Goal: Obtain resource: Download file/media

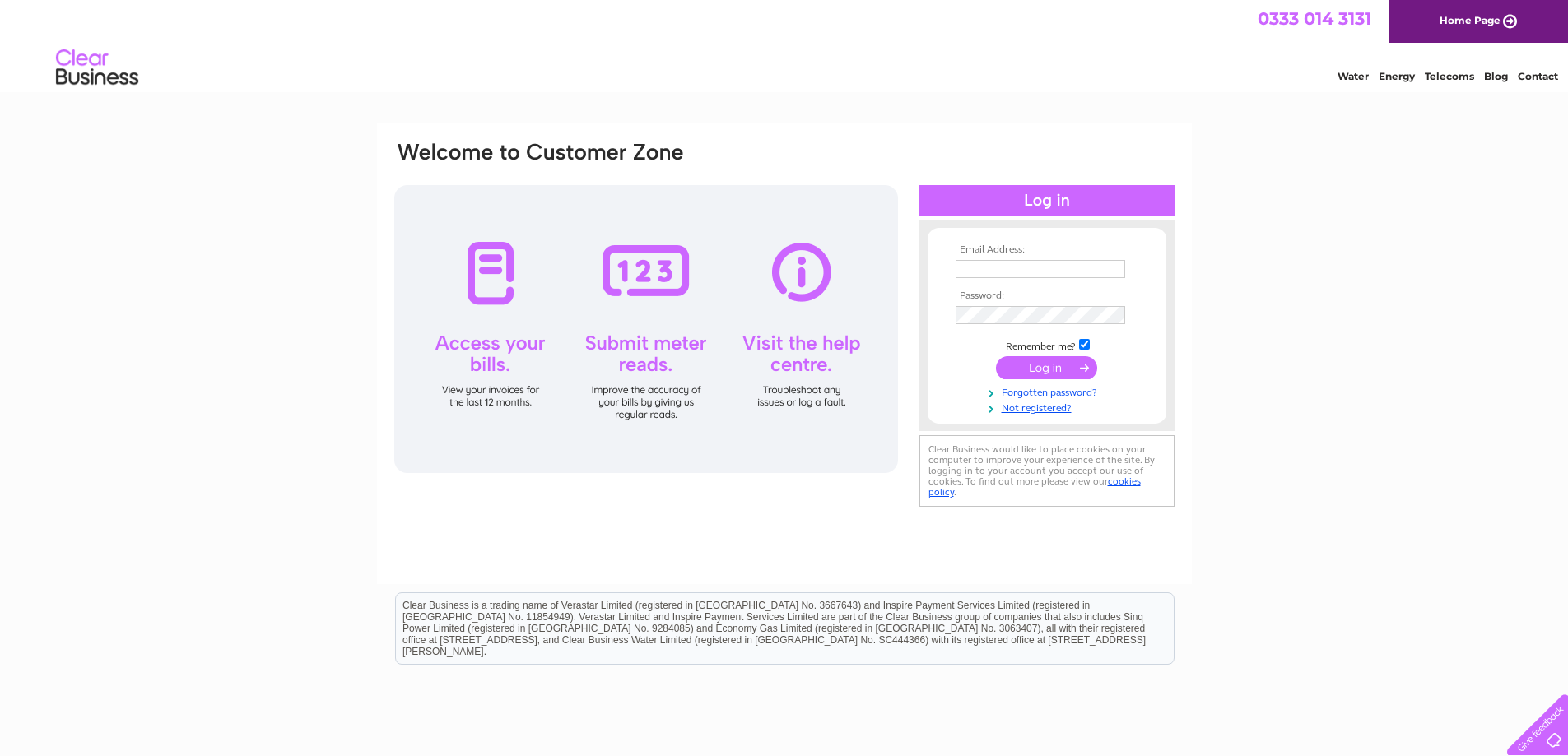
click at [1077, 269] on input "text" at bounding box center [1039, 269] width 169 height 19
type input "accounts.larbert@springfield.co.uk"
click at [996, 358] on input "submit" at bounding box center [1046, 369] width 101 height 23
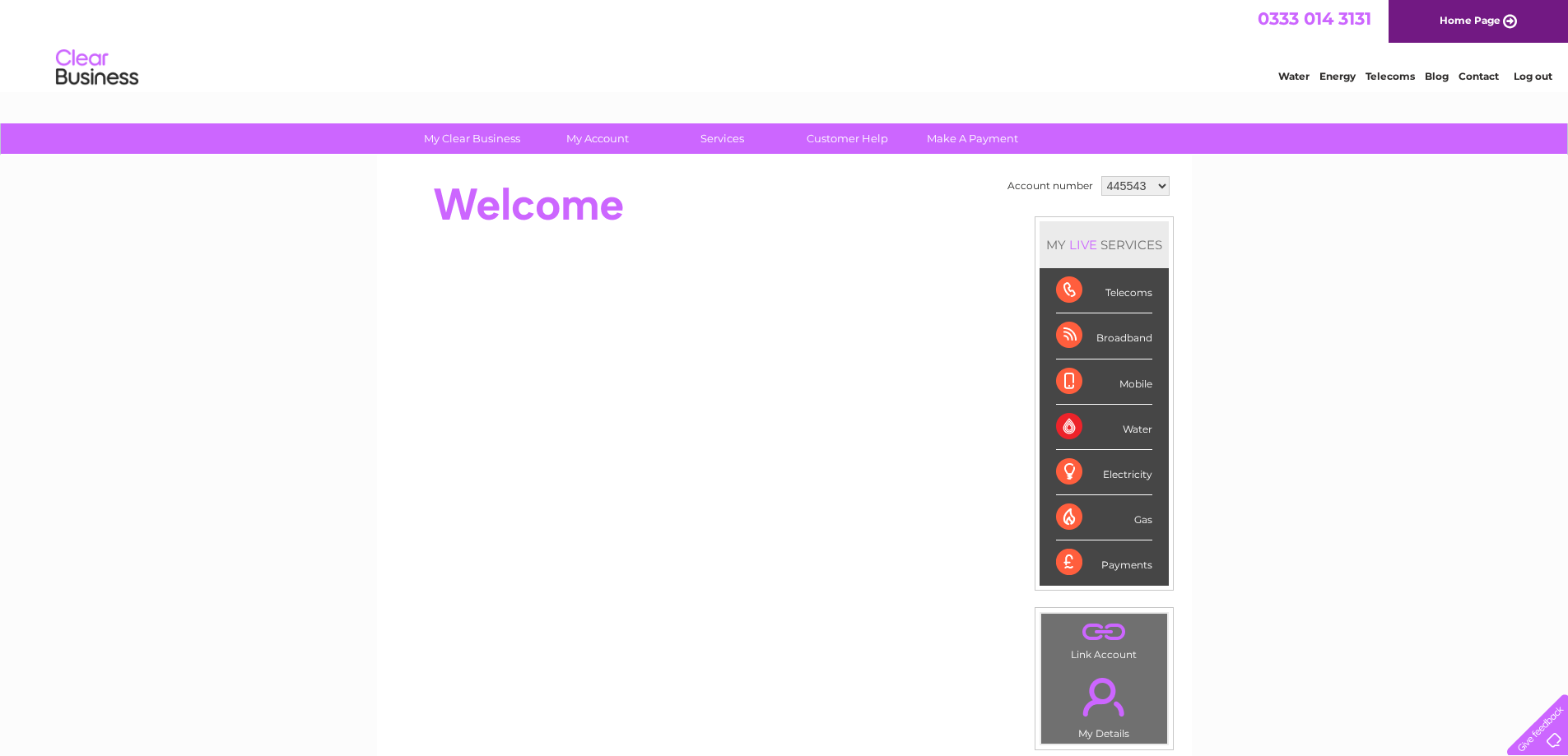
click at [1155, 186] on select "445543 1120591" at bounding box center [1136, 185] width 68 height 19
select select "1120591"
click at [1101, 176] on select "445543 1120591" at bounding box center [1136, 185] width 68 height 19
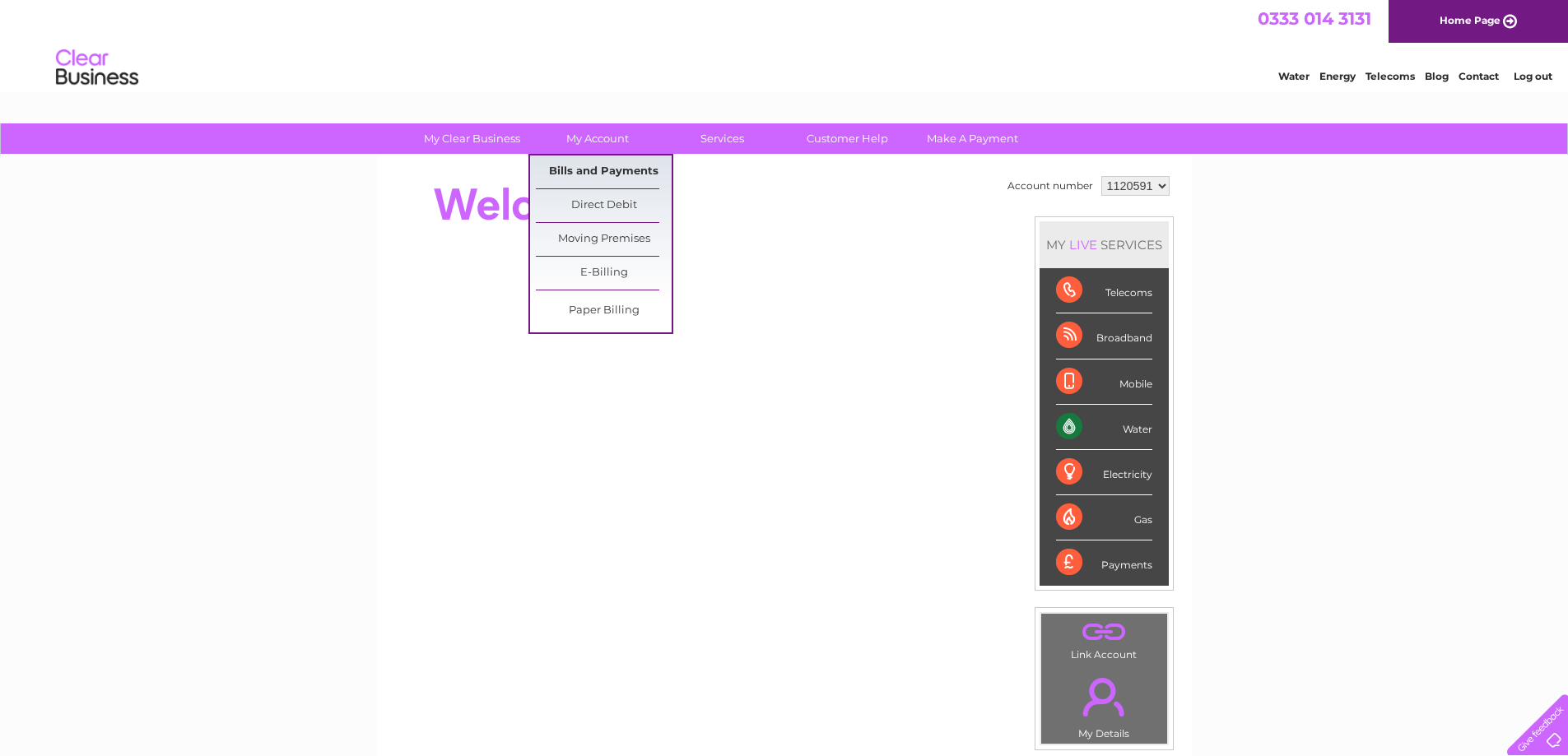
click at [591, 172] on link "Bills and Payments" at bounding box center [604, 172] width 136 height 33
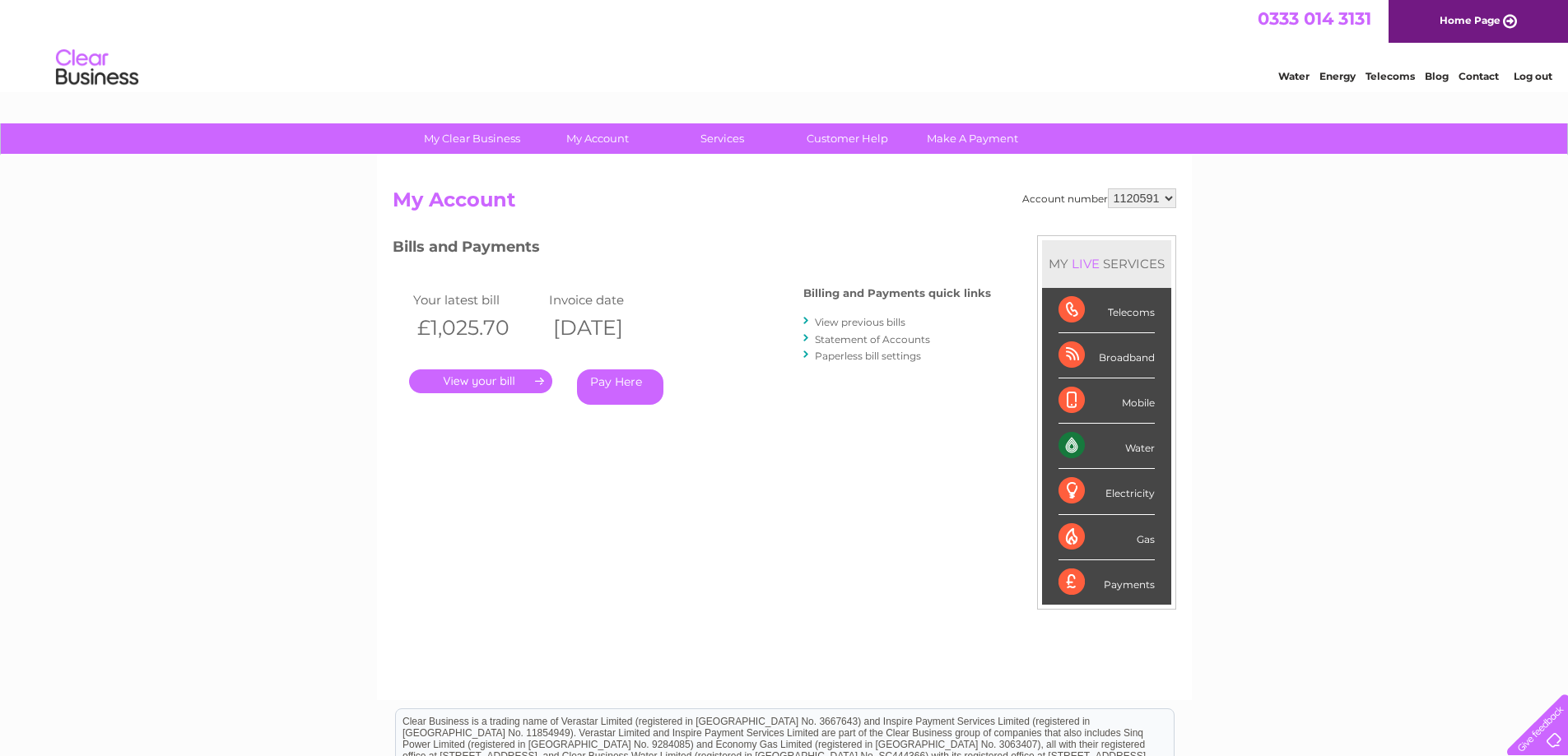
click at [470, 384] on link "." at bounding box center [480, 381] width 143 height 24
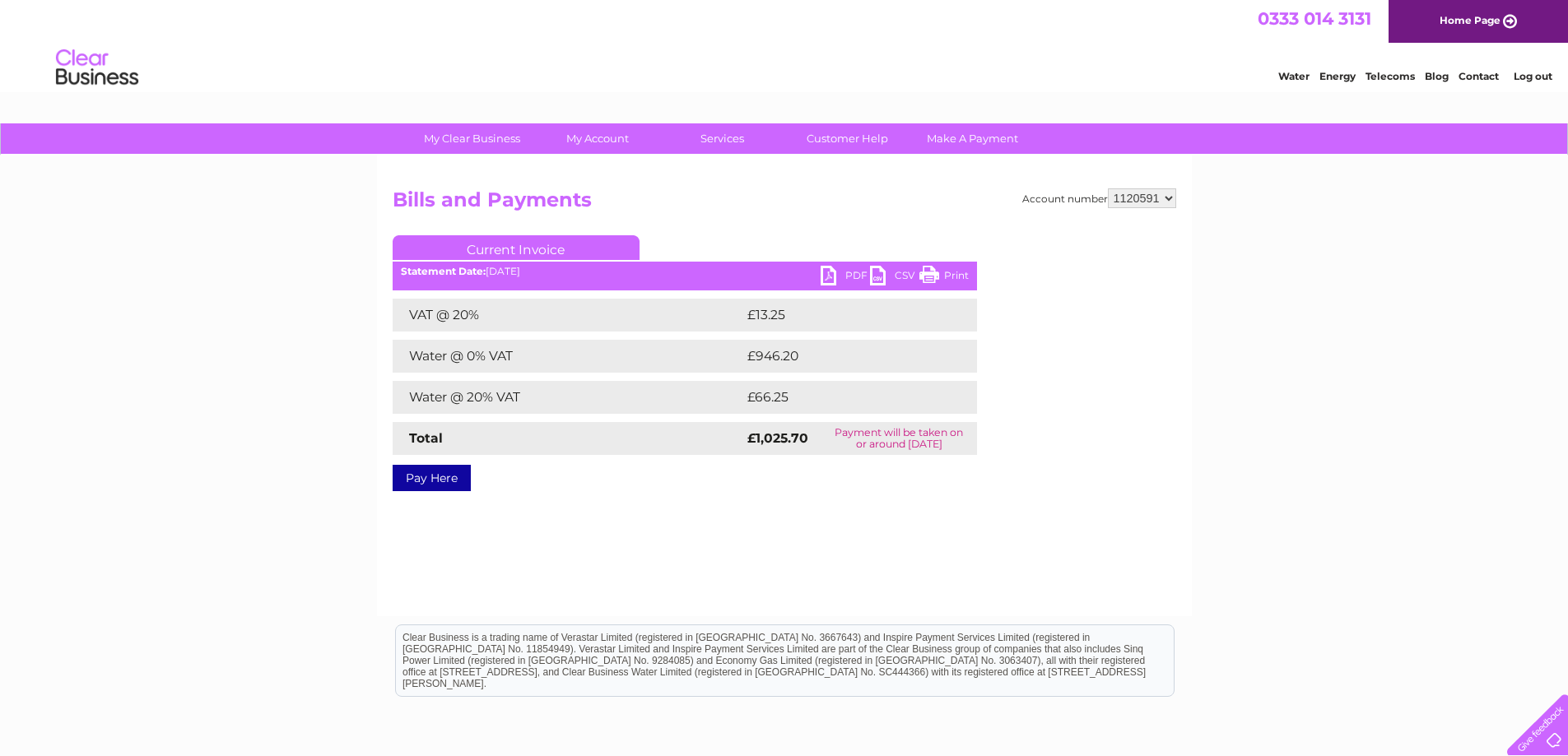
click at [840, 279] on link "PDF" at bounding box center [844, 278] width 49 height 24
click at [1527, 73] on link "Log out" at bounding box center [1533, 76] width 39 height 12
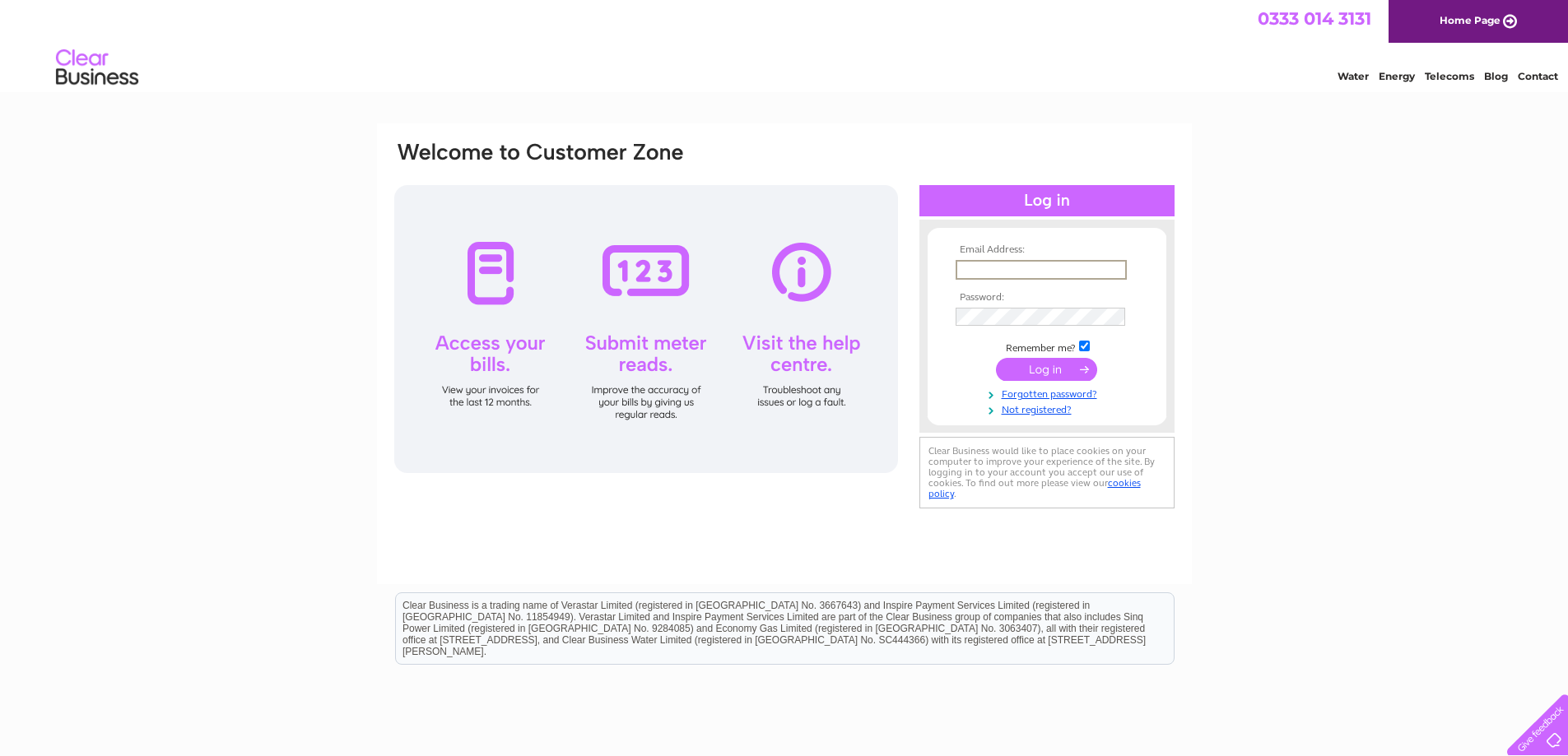
click at [1013, 268] on input "text" at bounding box center [1040, 269] width 171 height 19
type input "maureen@springfield.co.uk"
click at [996, 358] on input "submit" at bounding box center [1046, 369] width 101 height 23
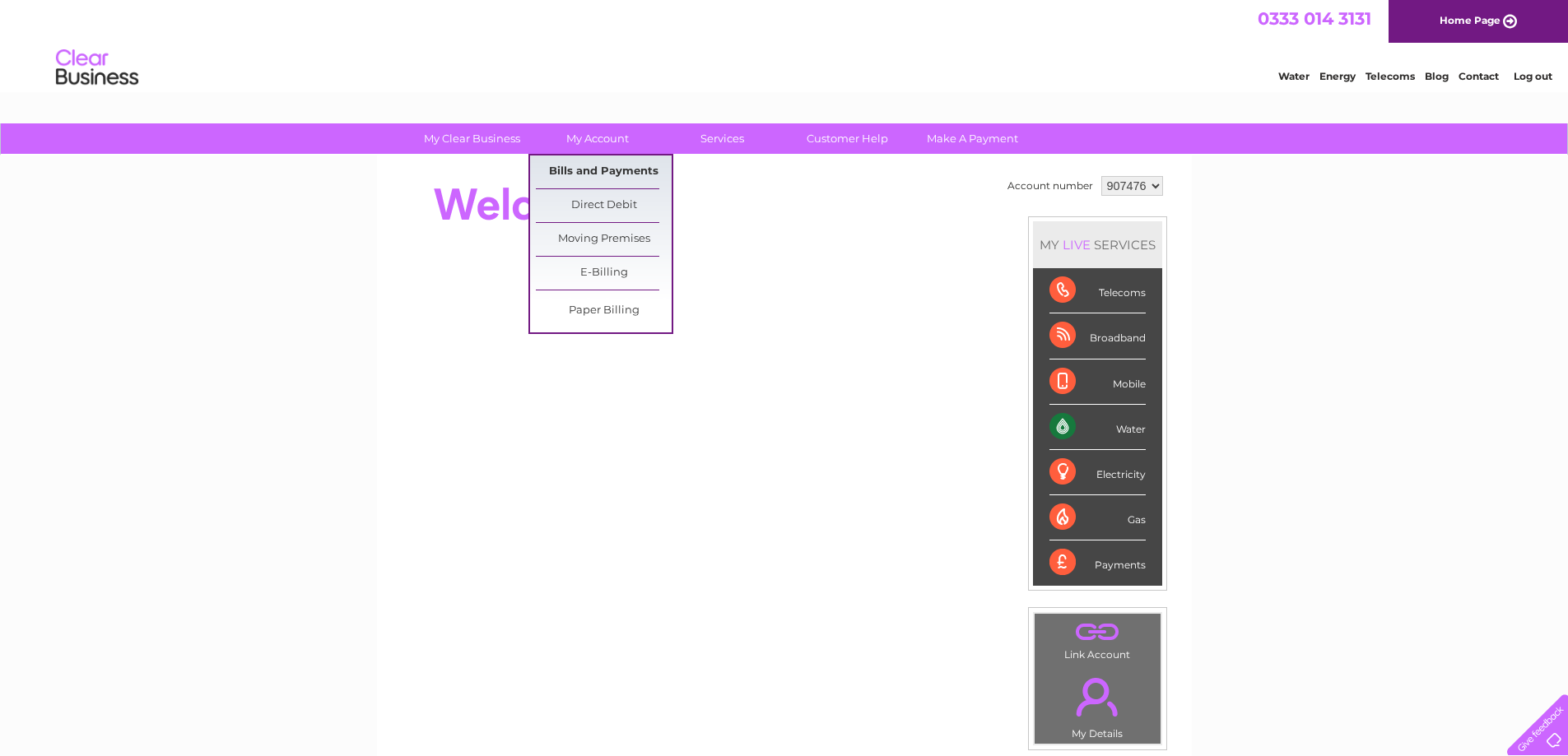
click at [587, 174] on link "Bills and Payments" at bounding box center [604, 172] width 136 height 33
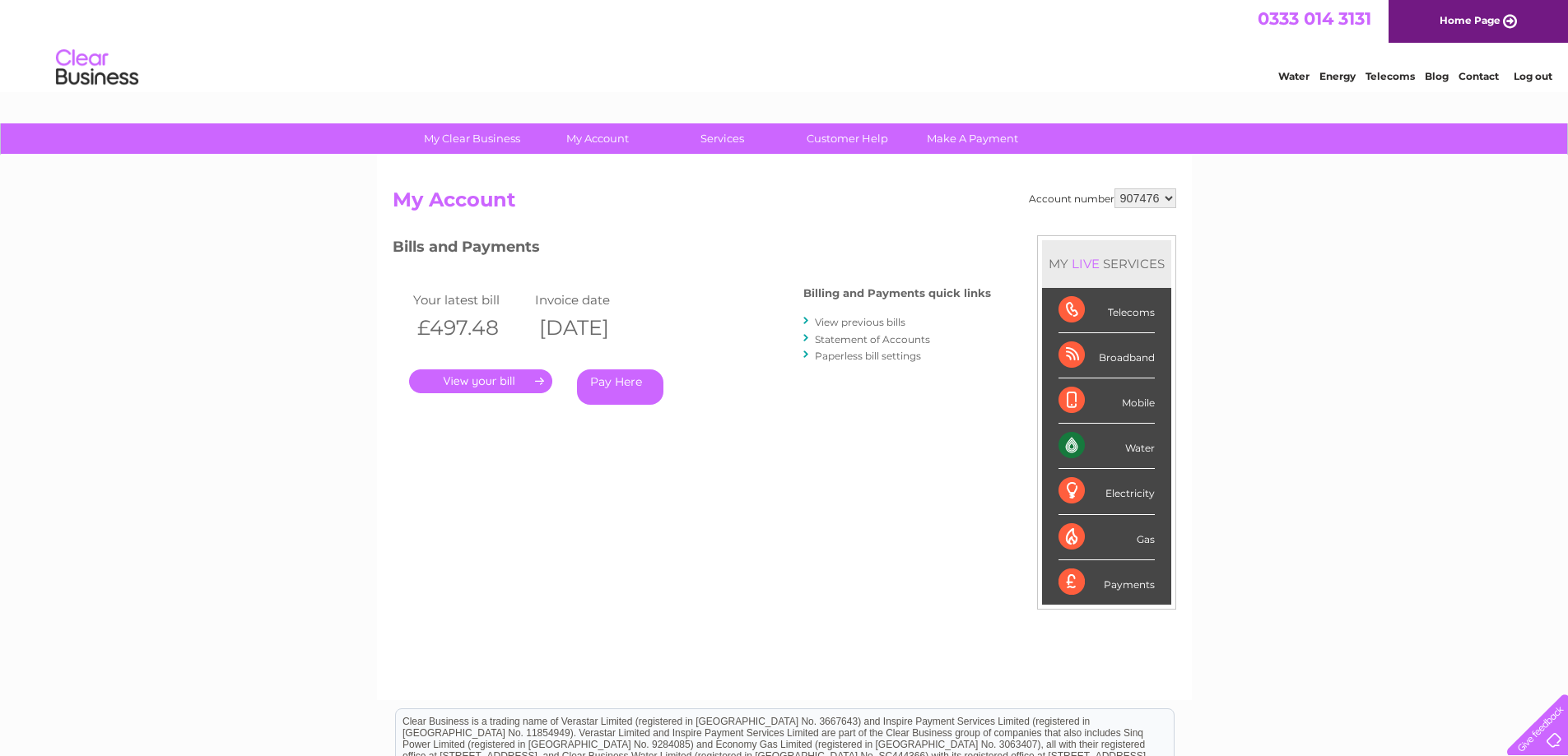
click at [492, 381] on link "." at bounding box center [480, 381] width 143 height 24
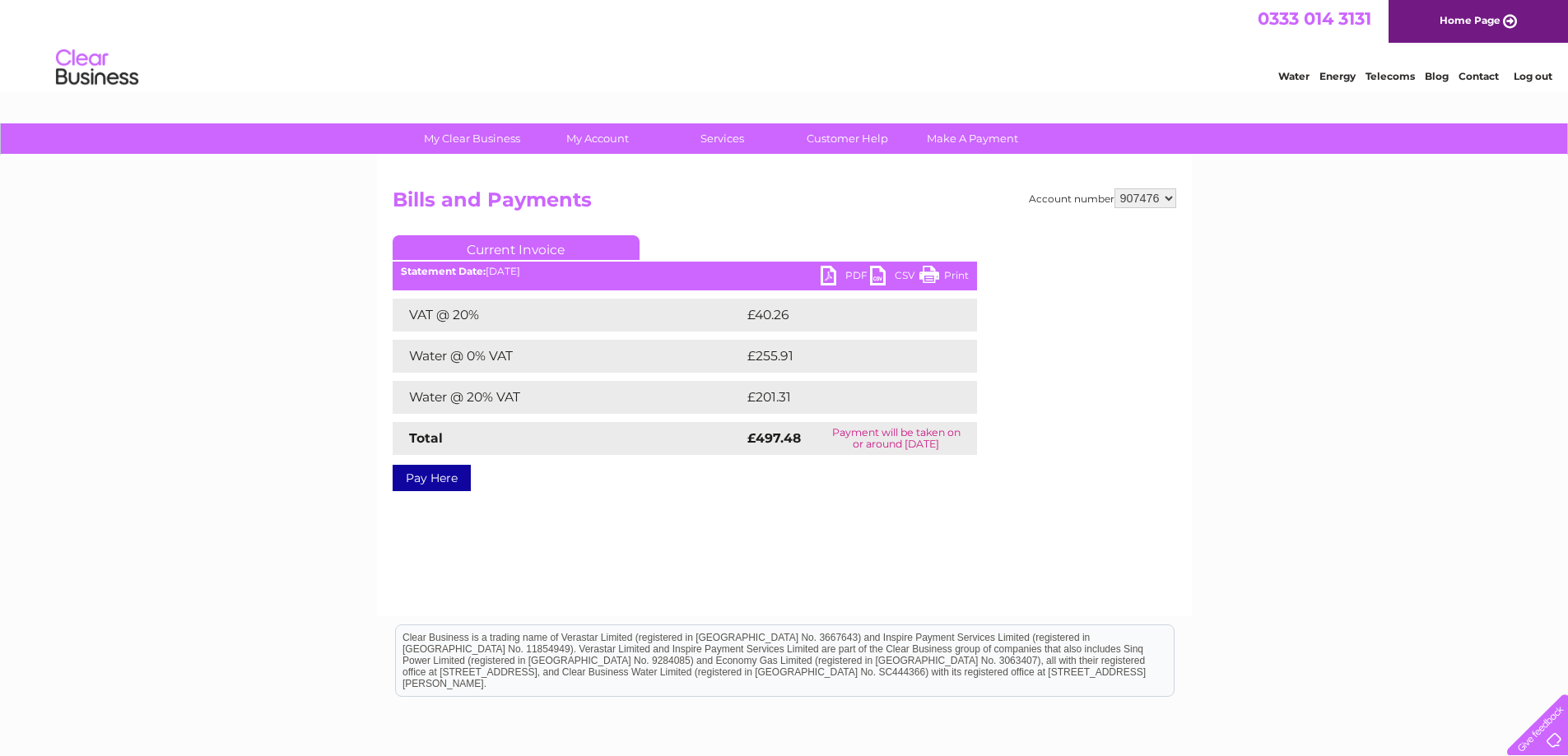
click at [834, 277] on link "PDF" at bounding box center [844, 278] width 49 height 24
